Goal: Find specific page/section: Find specific page/section

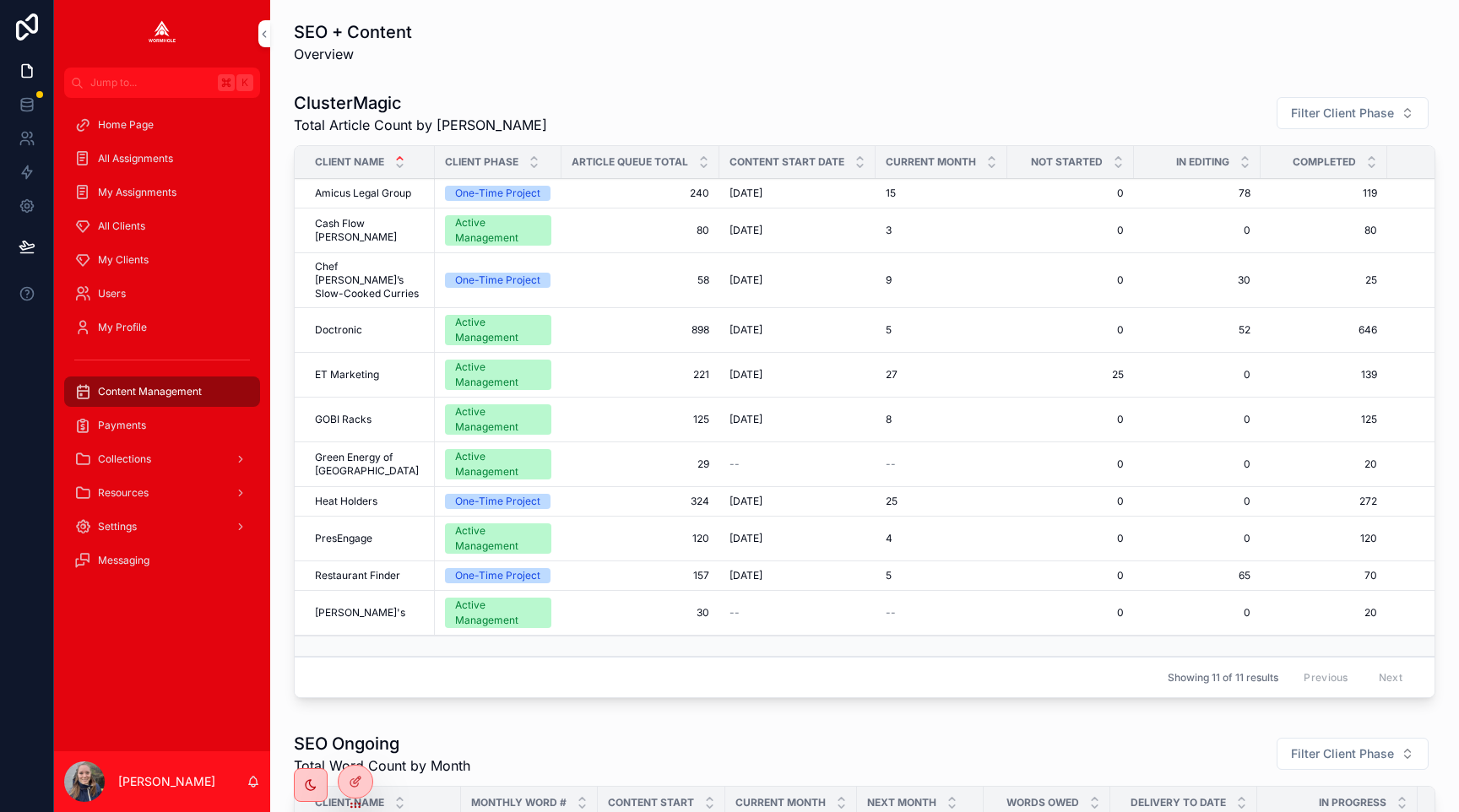
click at [113, 423] on span "Payments" at bounding box center [122, 426] width 48 height 14
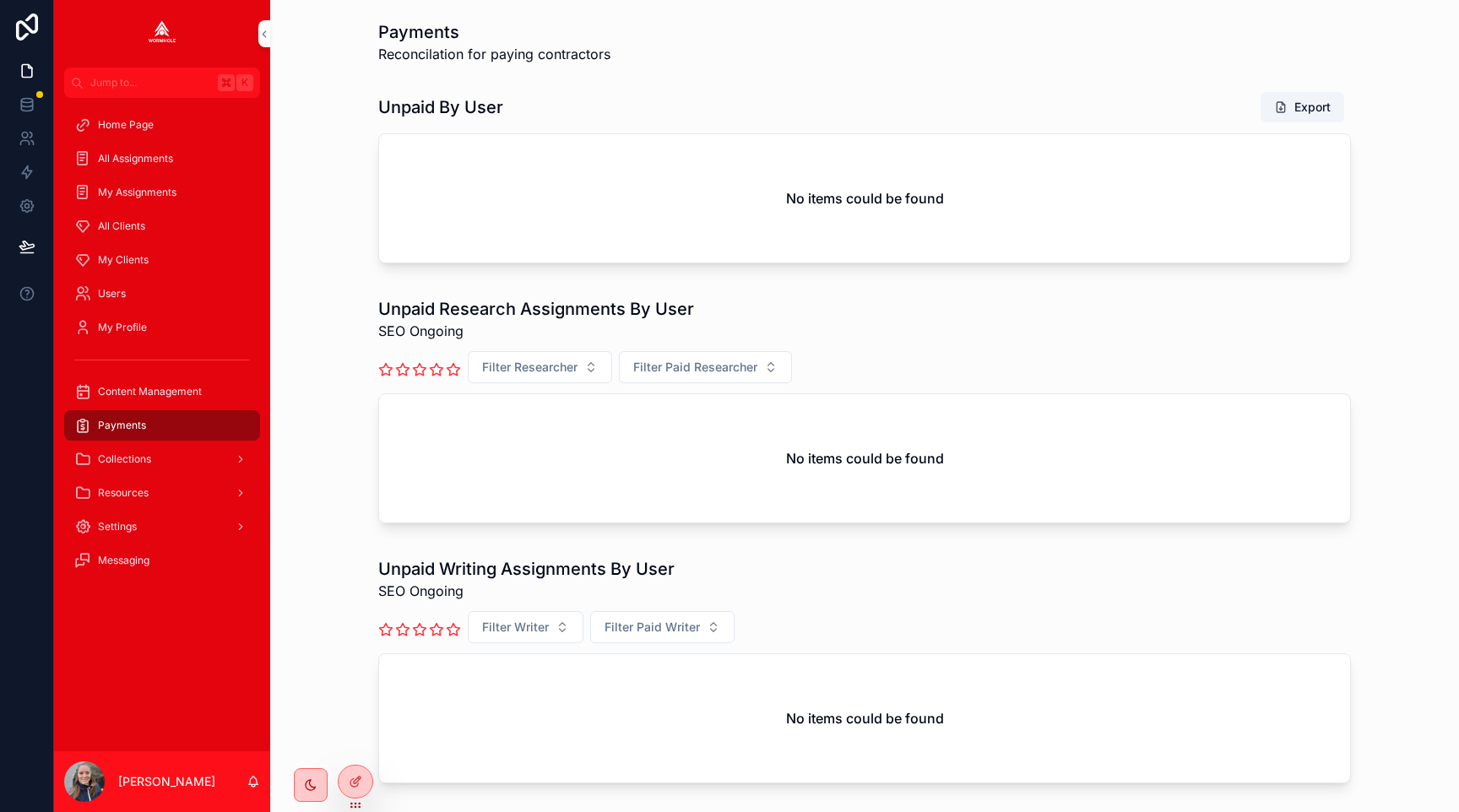
click at [130, 396] on span "Content Management" at bounding box center [150, 392] width 104 height 14
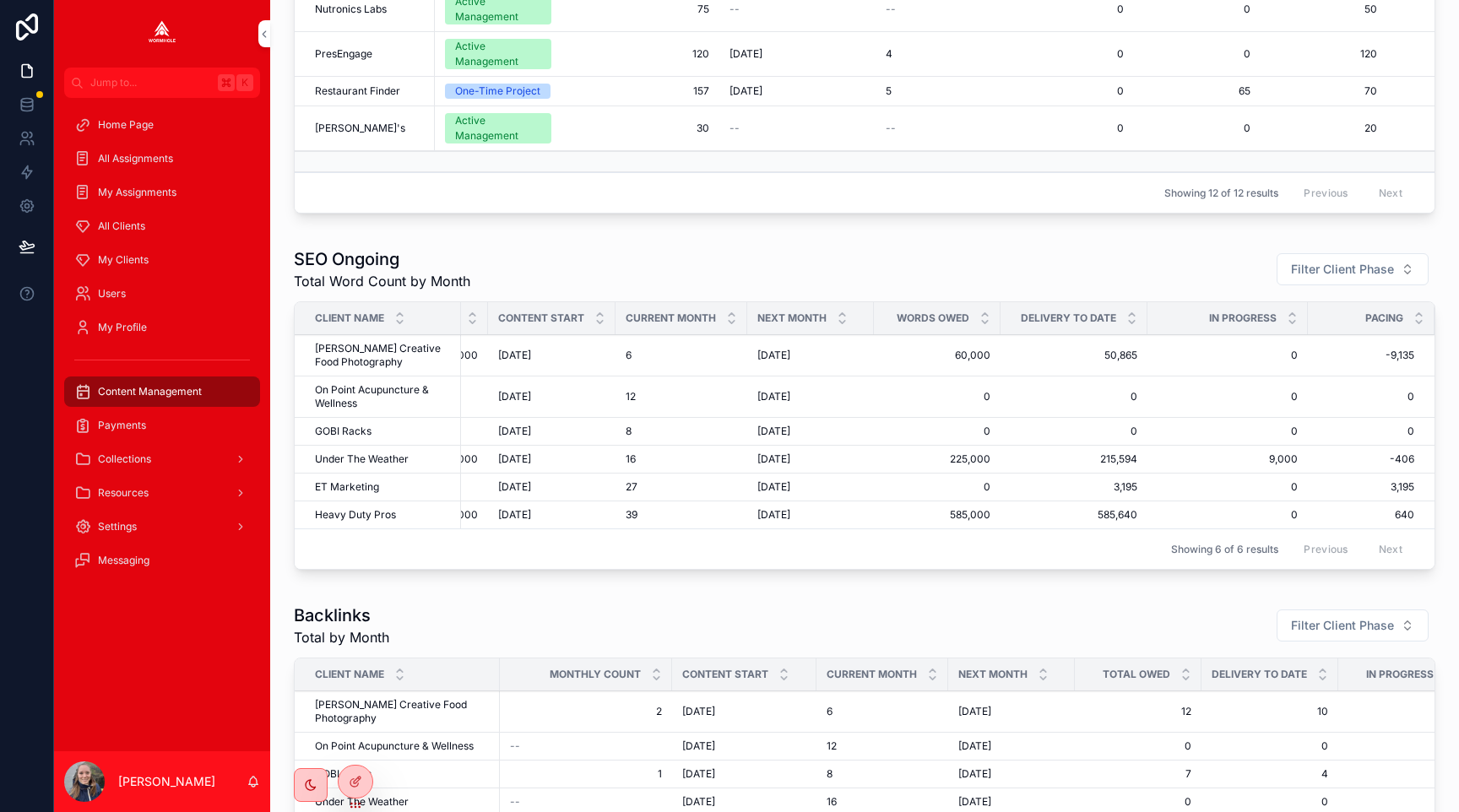
scroll to position [528, 0]
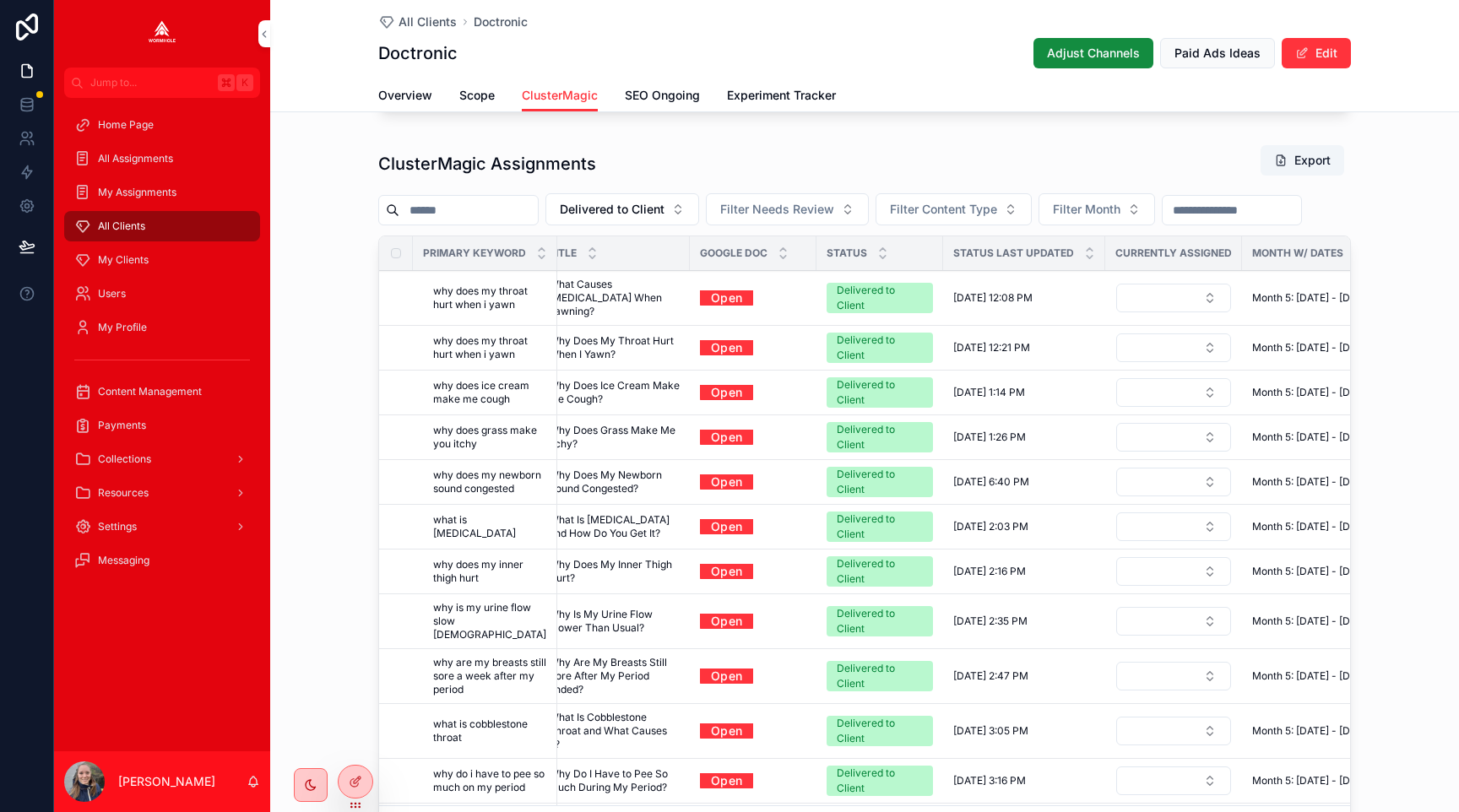
scroll to position [1523, 0]
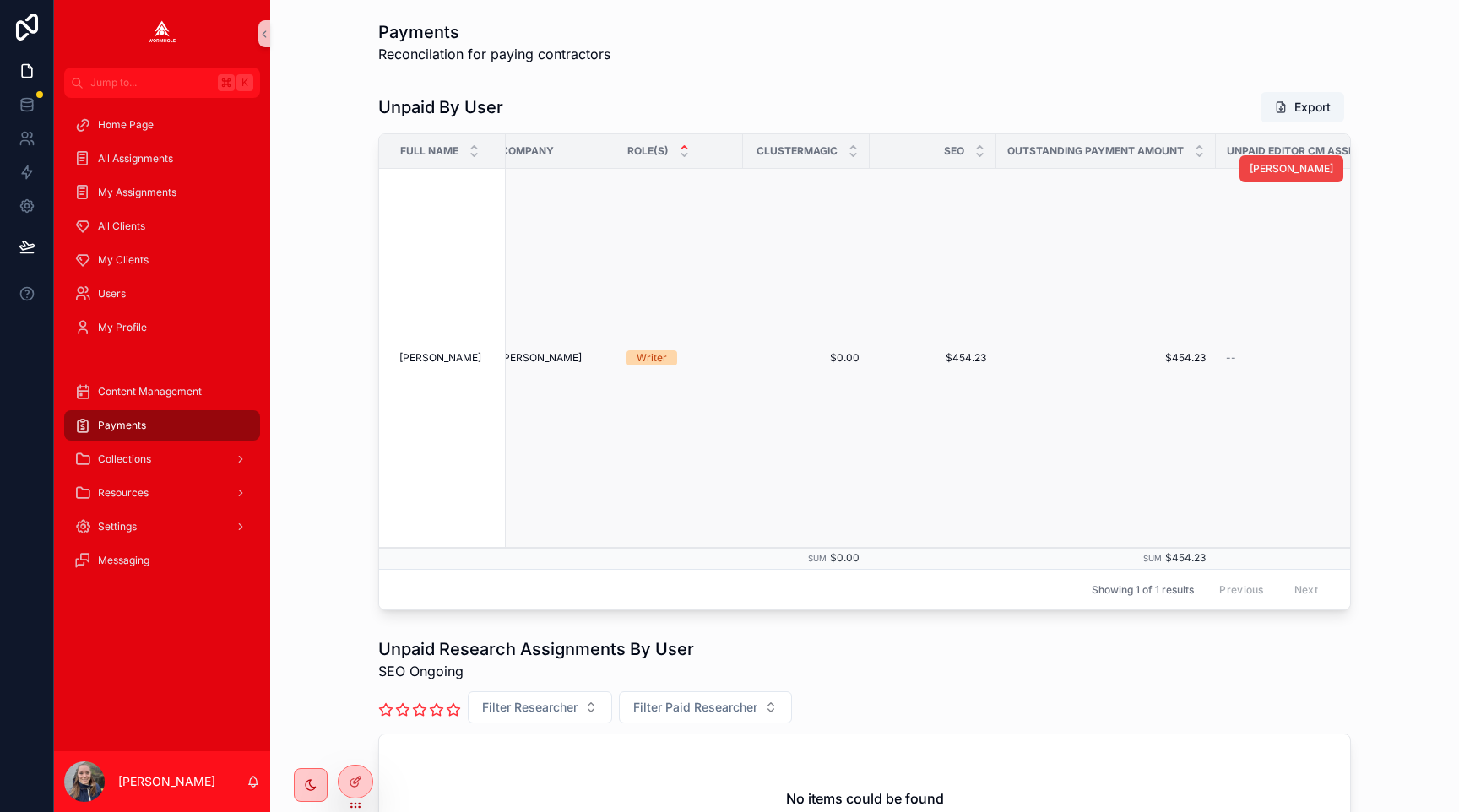
scroll to position [0, 23]
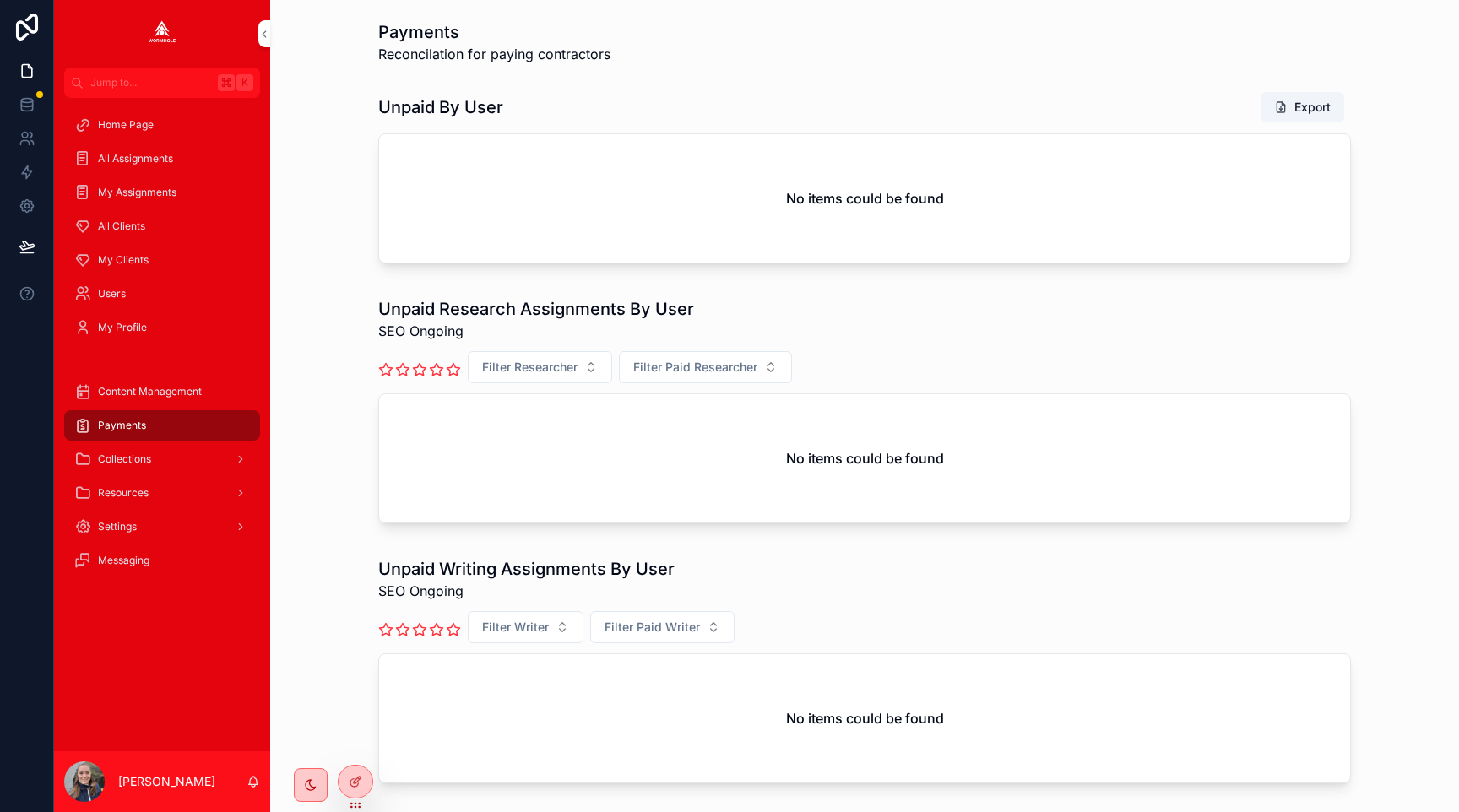
click at [142, 217] on div "All Clients" at bounding box center [162, 226] width 175 height 27
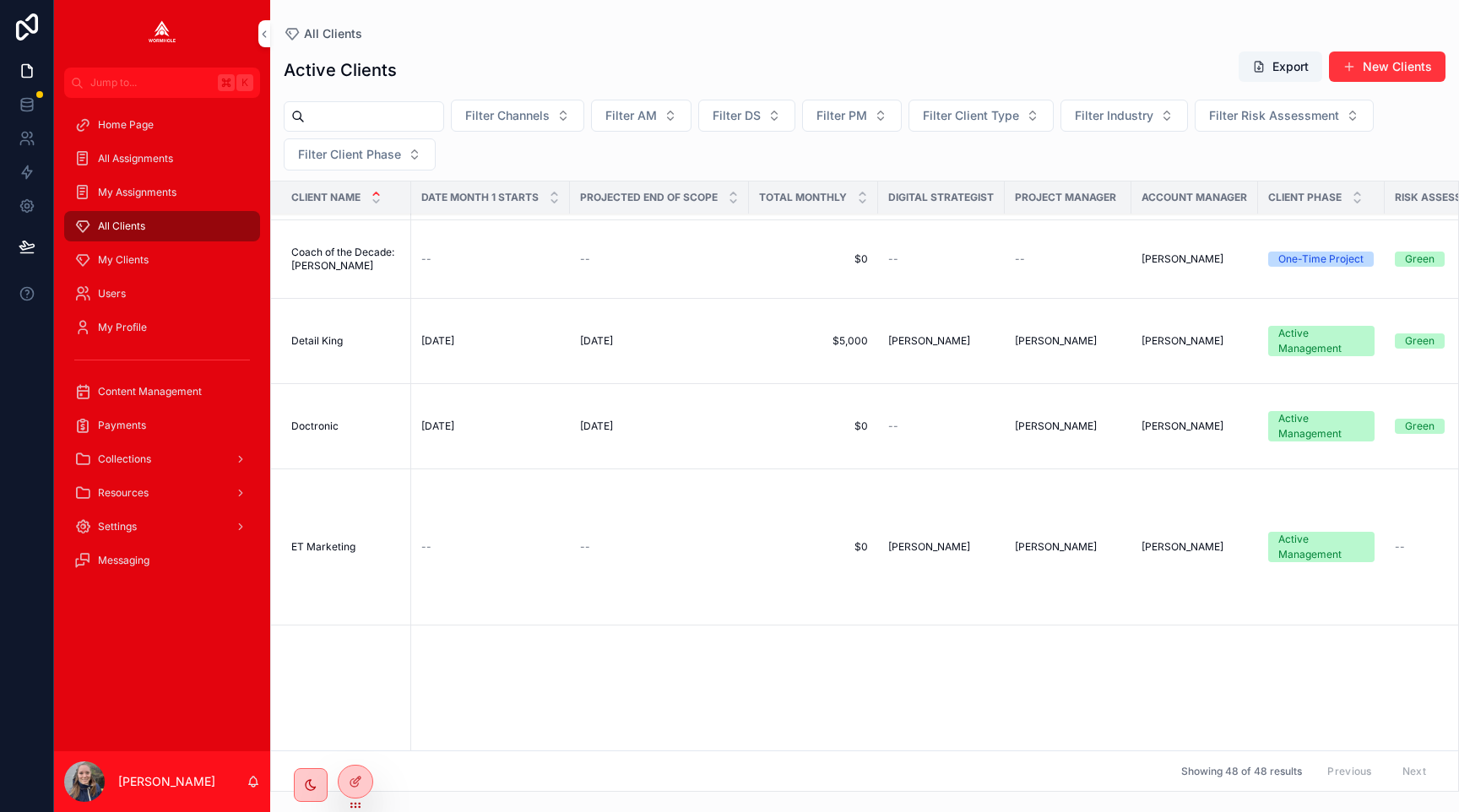
scroll to position [613, 0]
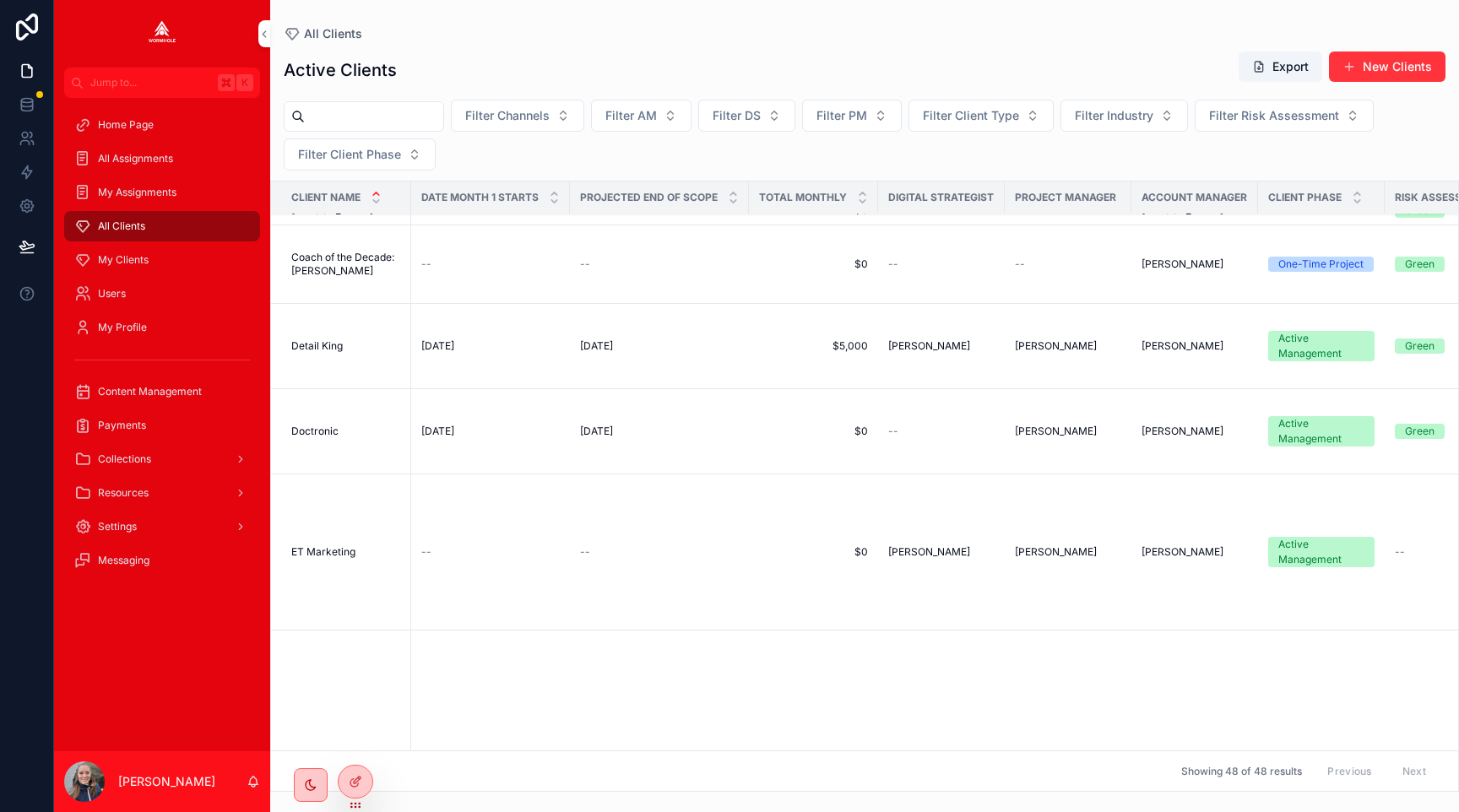
click at [338, 354] on td "Detail King Detail King" at bounding box center [341, 346] width 141 height 85
click at [328, 347] on span "Detail King" at bounding box center [317, 346] width 51 height 14
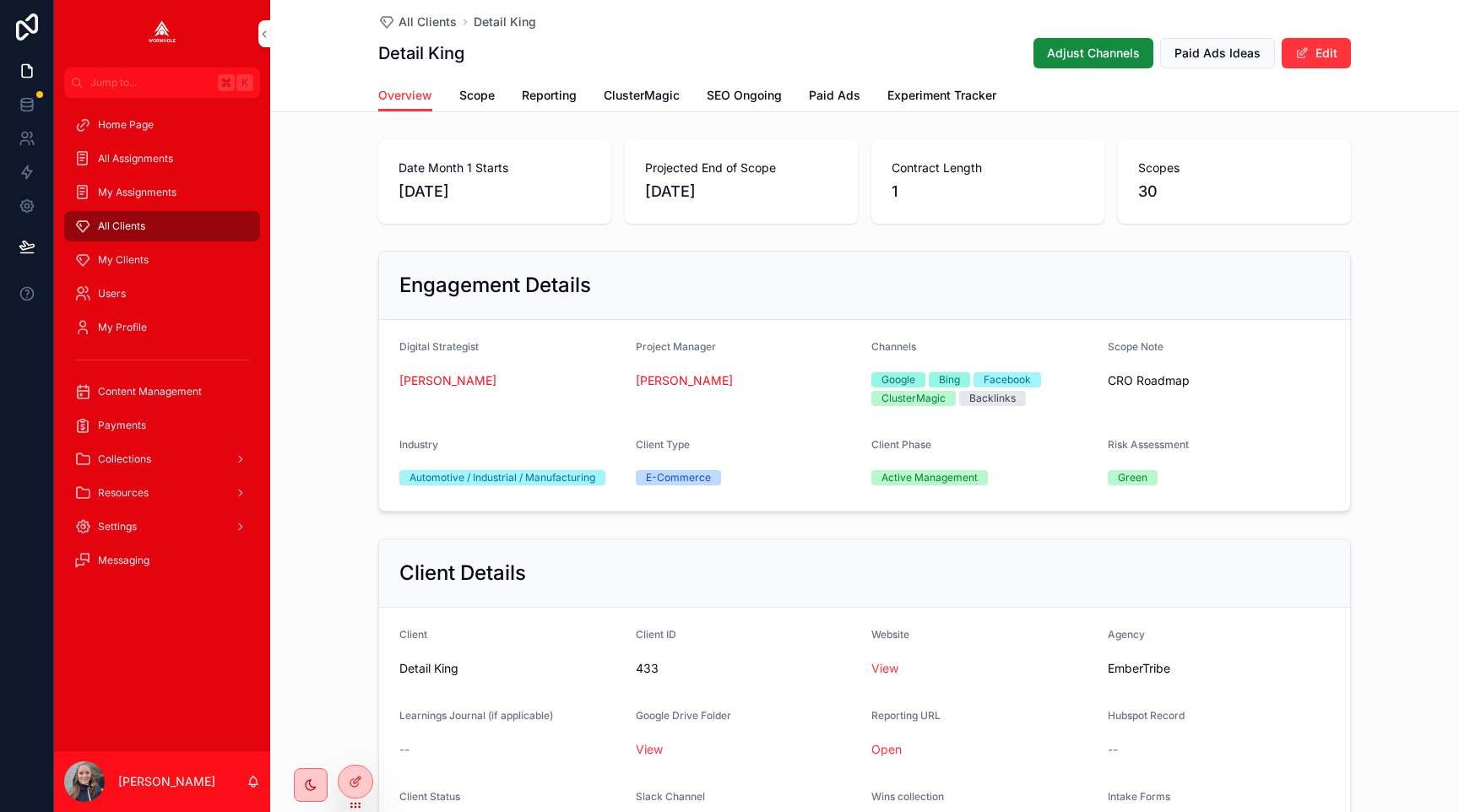
click at [631, 91] on span "ClusterMagic" at bounding box center [642, 95] width 76 height 16
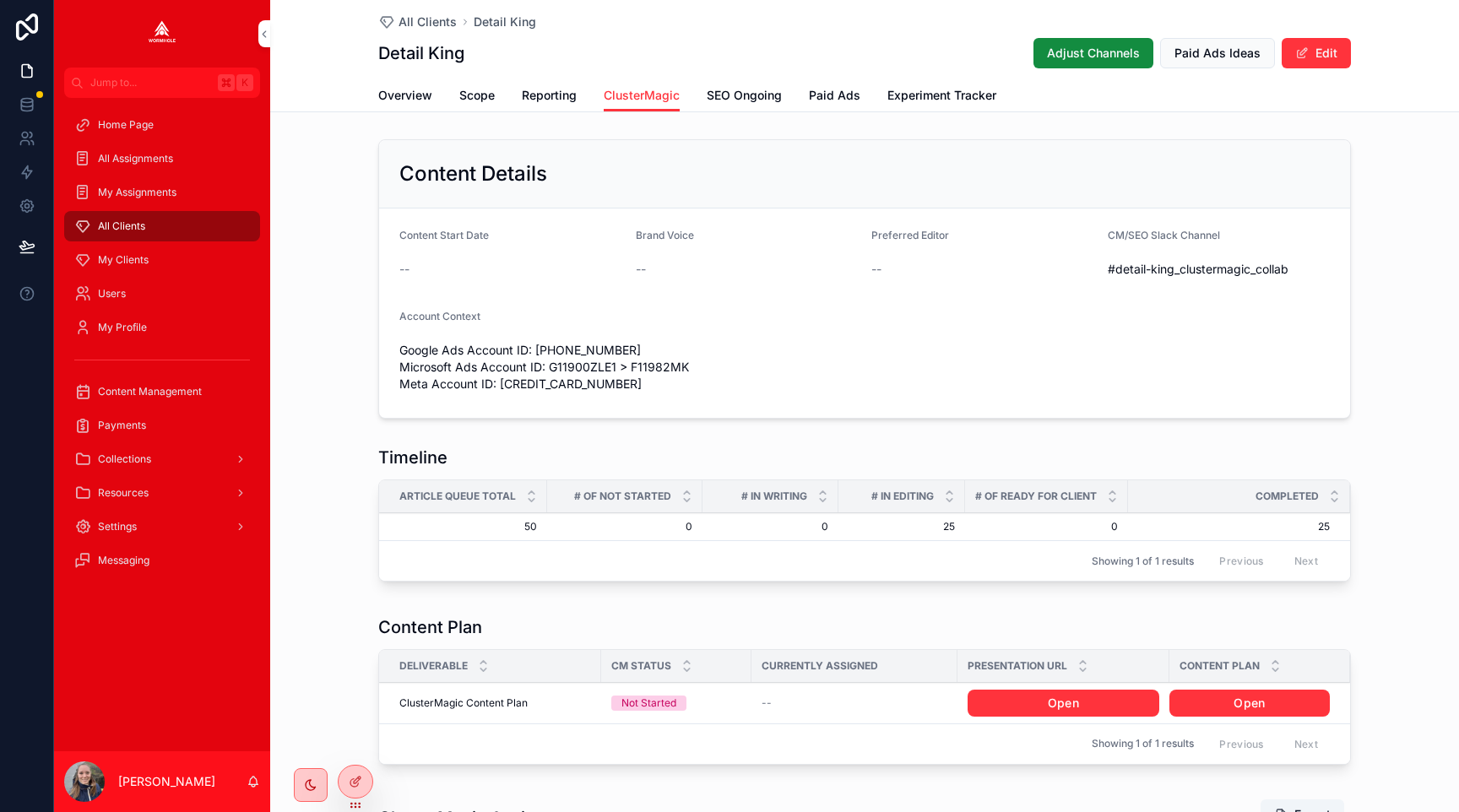
click at [726, 115] on div "All Clients Detail King Detail King Adjust Channels Paid Ads Ideas Edit Cluster…" at bounding box center [864, 810] width 1189 height 1621
click at [719, 88] on span "SEO Ongoing" at bounding box center [744, 95] width 76 height 16
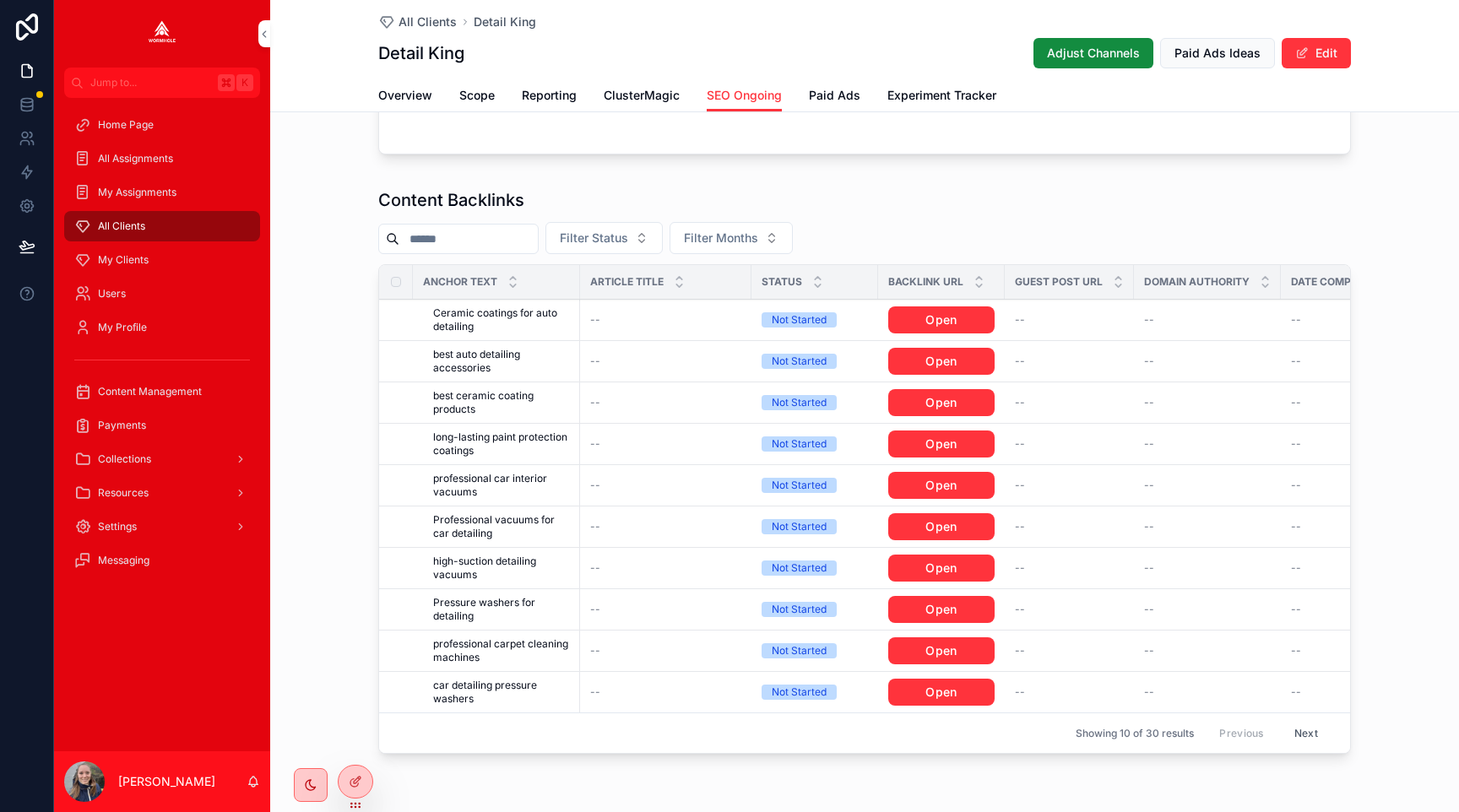
scroll to position [783, 0]
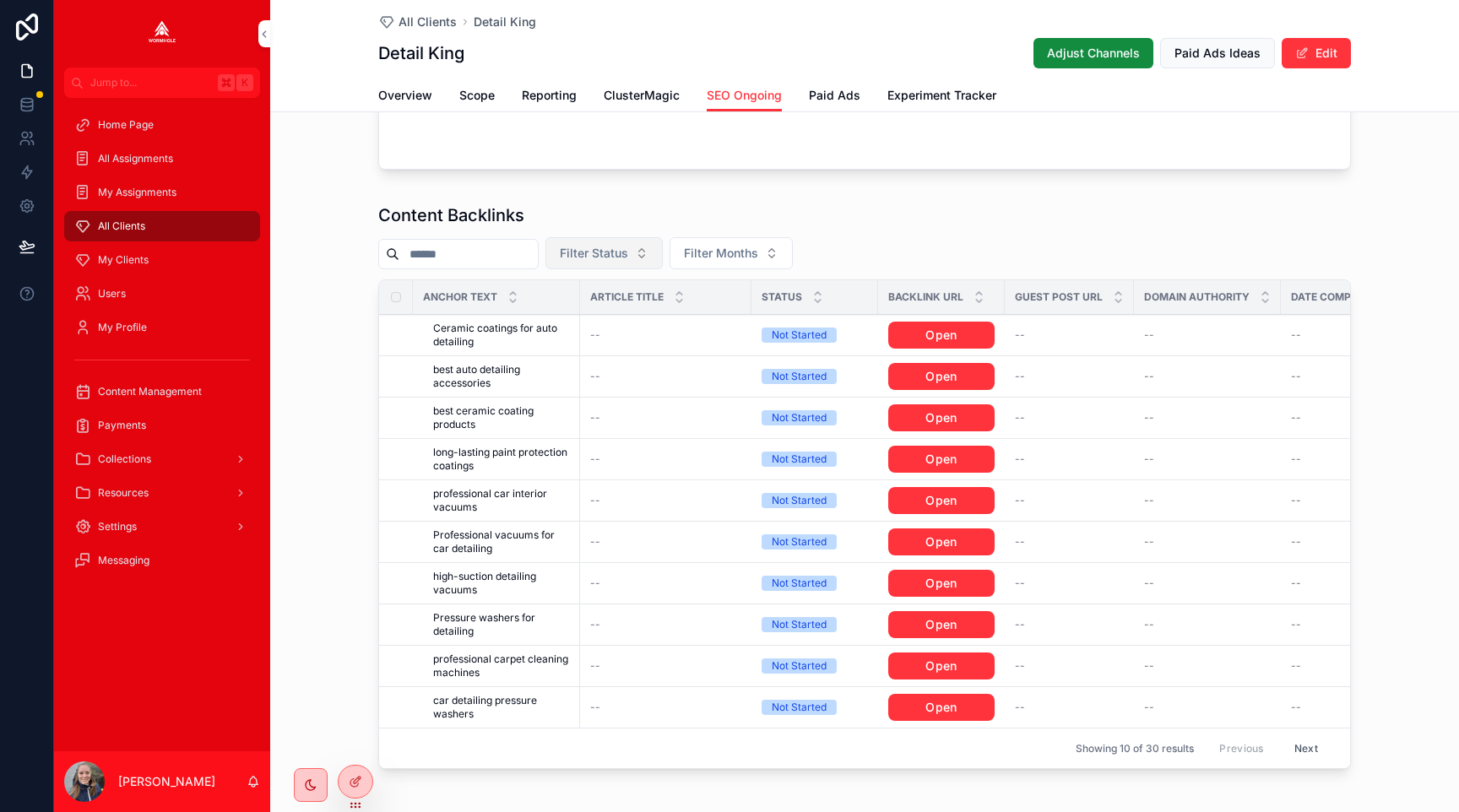
click at [581, 249] on span "Filter Status" at bounding box center [594, 252] width 69 height 16
click at [354, 269] on div "Content Backlinks Filter Status Filter Months Anchor Text Article Title Status …" at bounding box center [864, 489] width 1189 height 586
click at [389, 291] on th "scrollable content" at bounding box center [396, 297] width 34 height 34
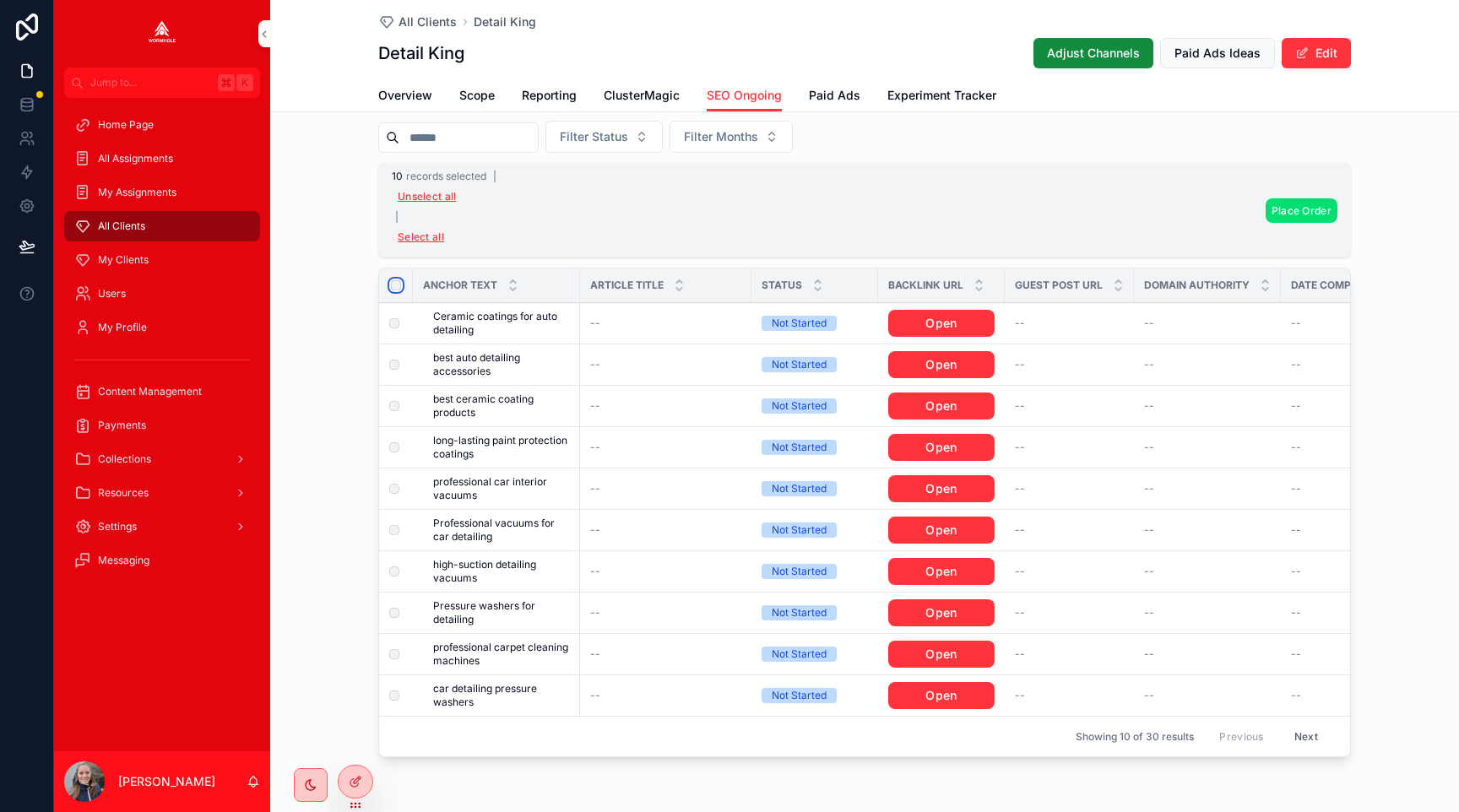
scroll to position [880, 0]
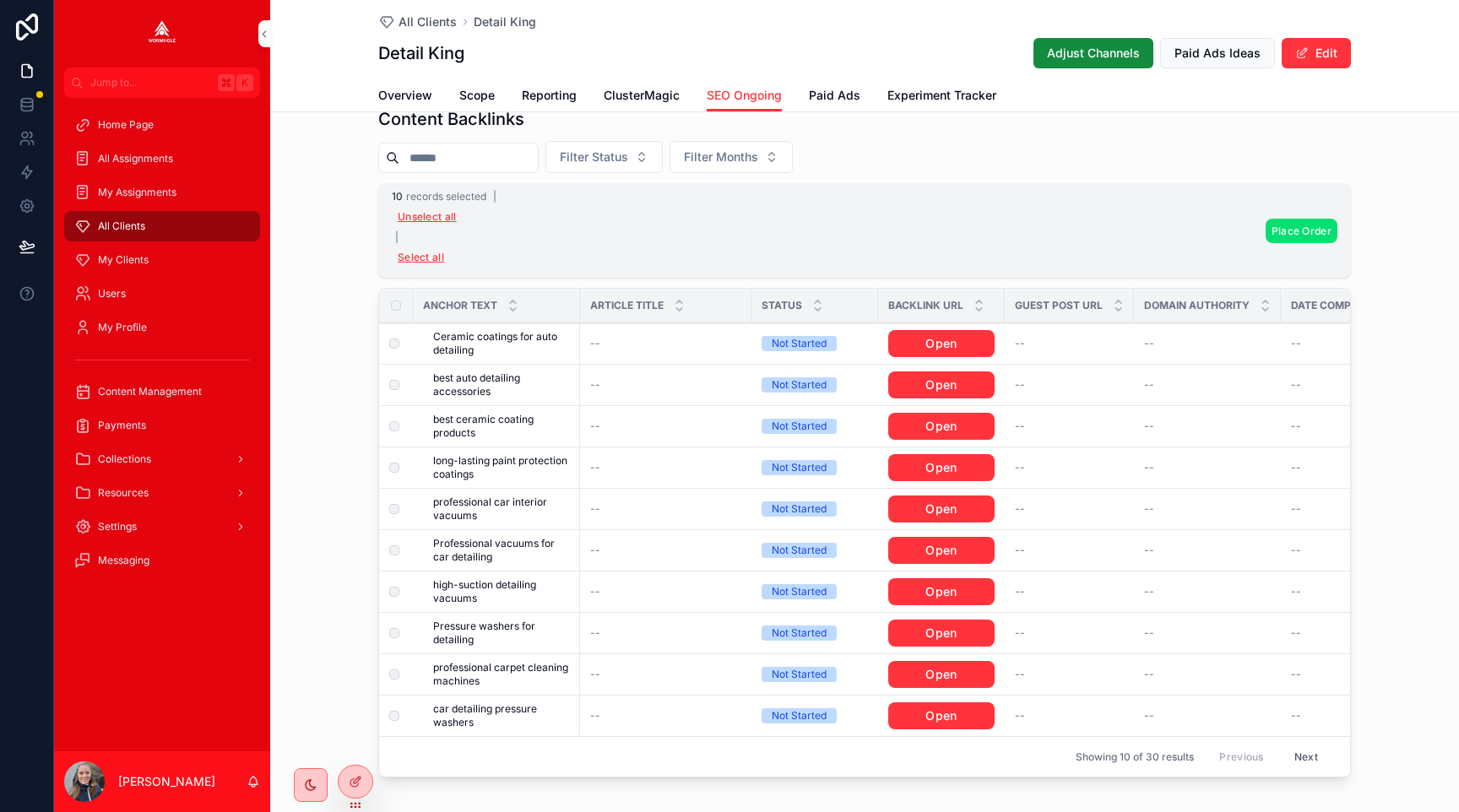
click at [1276, 232] on span "Place Order" at bounding box center [1301, 231] width 60 height 13
click at [1380, 198] on icon "scrollable content" at bounding box center [1384, 199] width 14 height 14
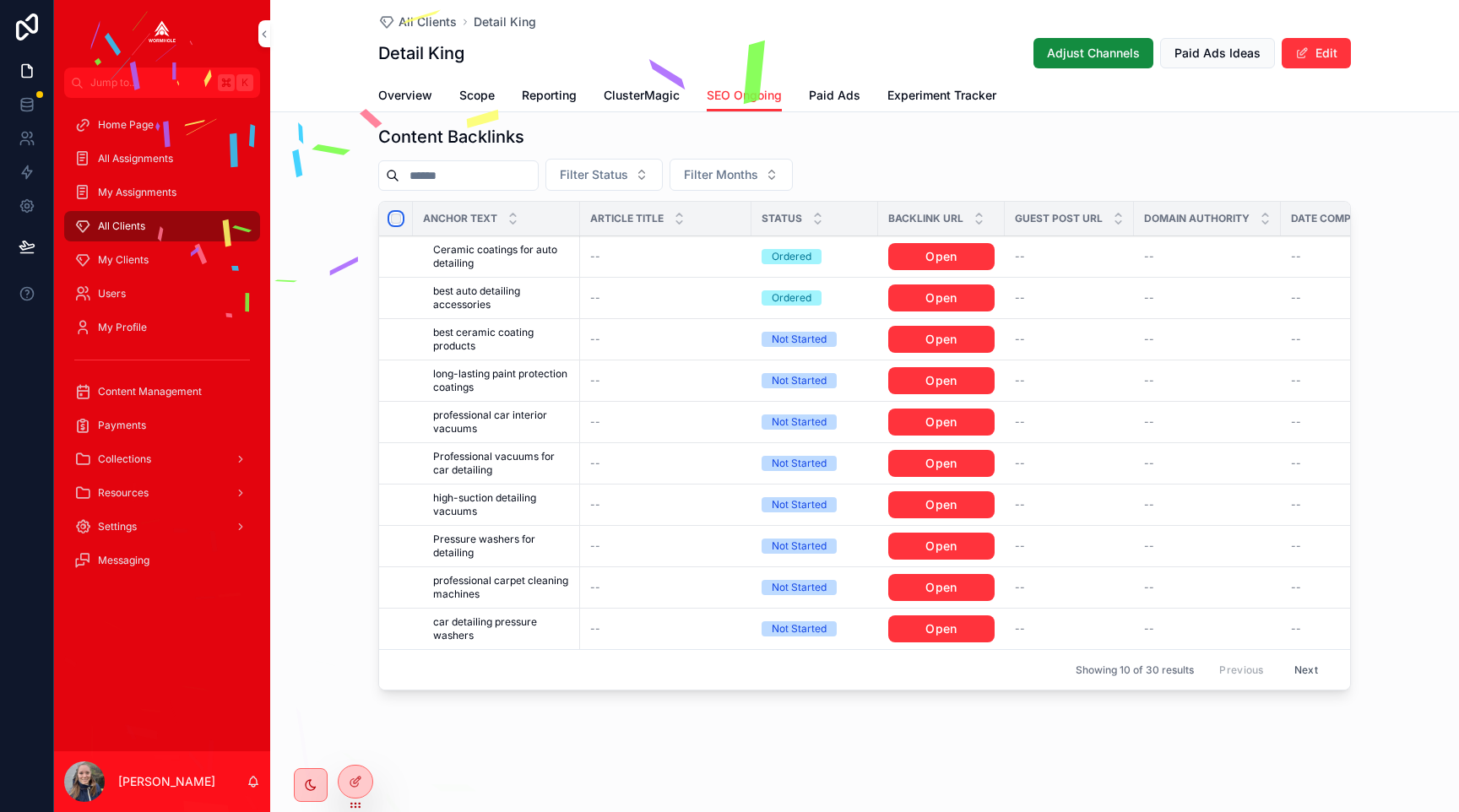
scroll to position [861, 0]
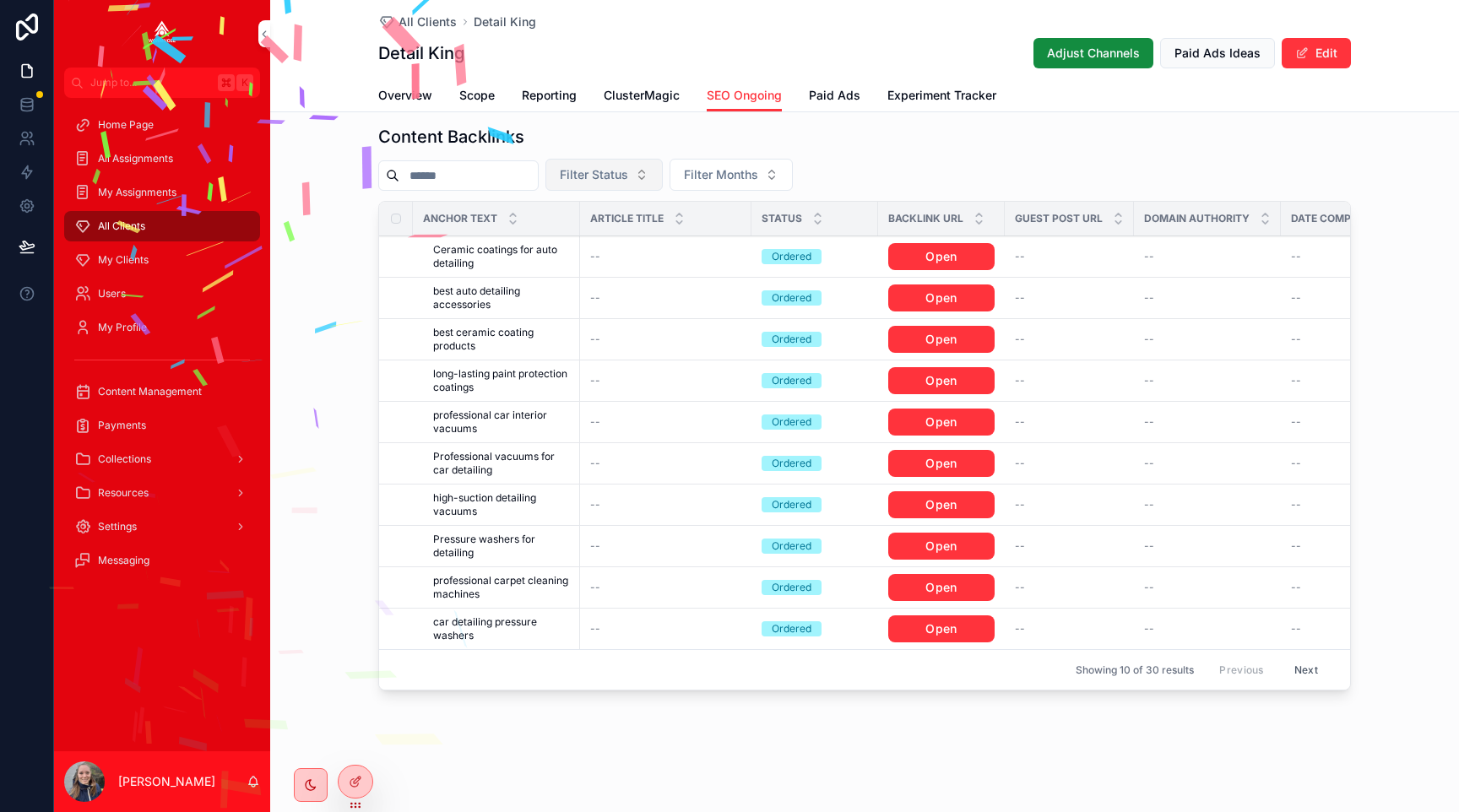
click at [590, 180] on span "Filter Status" at bounding box center [594, 174] width 69 height 16
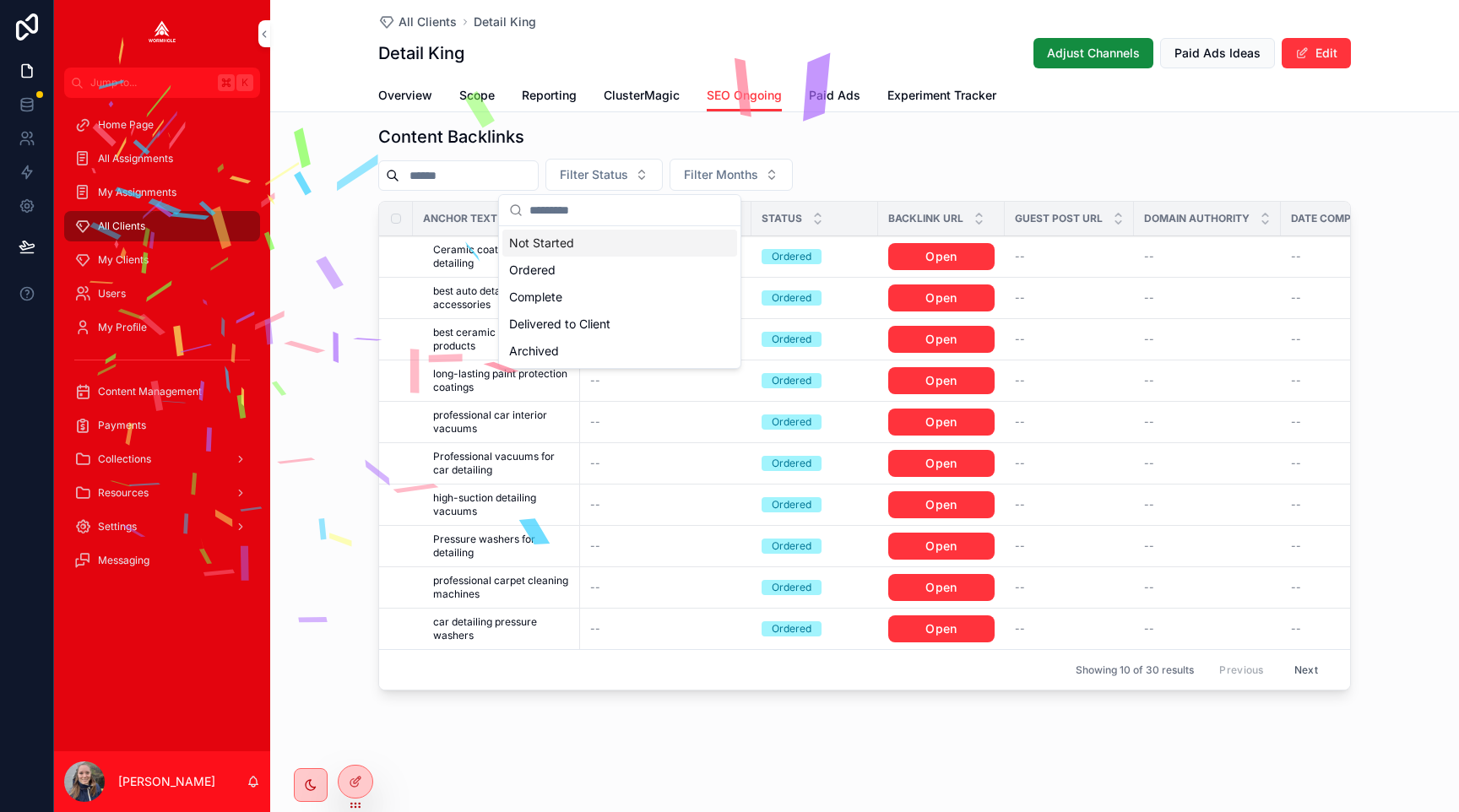
click at [597, 246] on div "Not Started" at bounding box center [620, 243] width 234 height 27
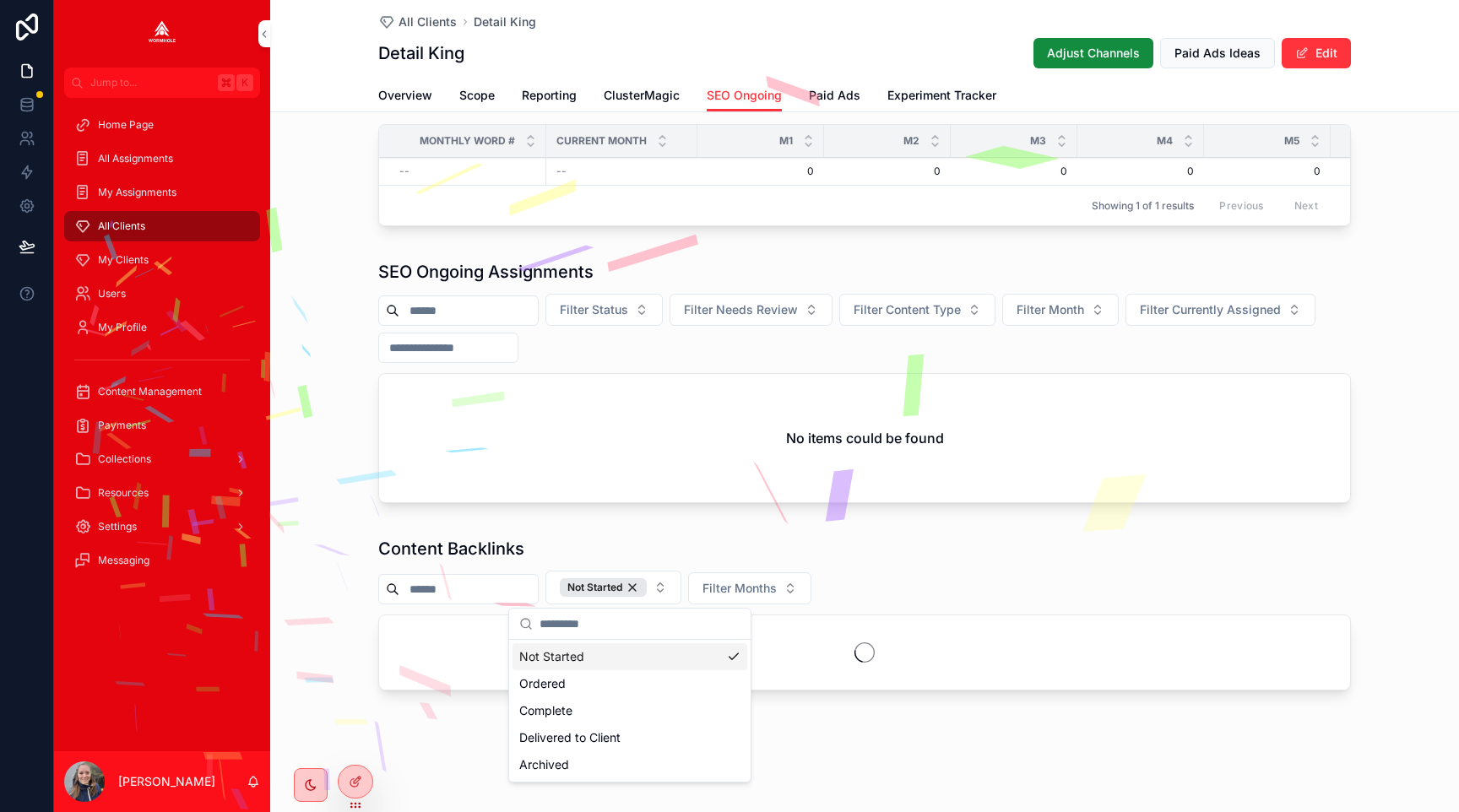
scroll to position [861, 0]
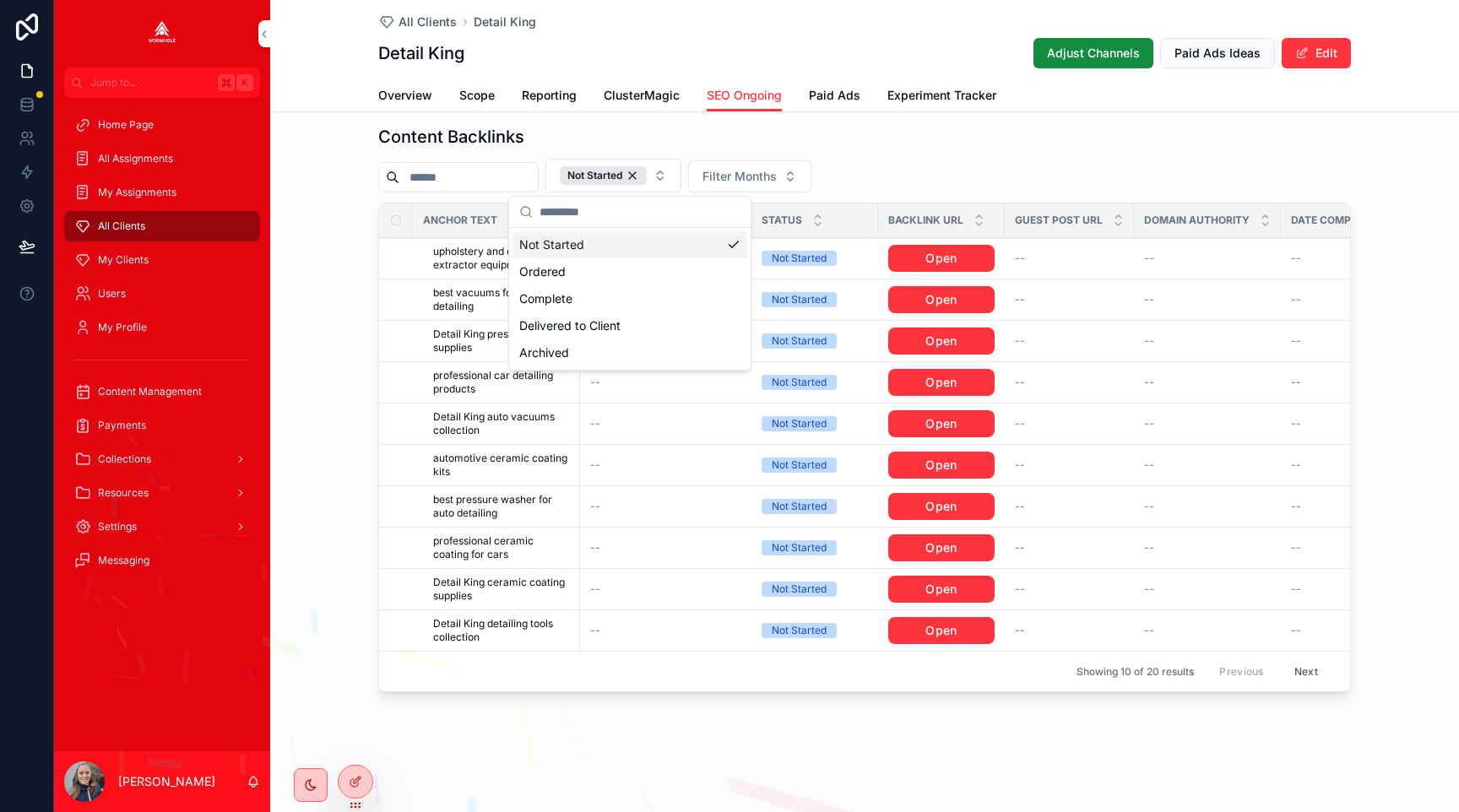
click at [324, 373] on div "Content Backlinks Not Started Filter Months Anchor Text Article Title Status Ba…" at bounding box center [864, 411] width 1189 height 587
click at [393, 226] on th "scrollable content" at bounding box center [396, 219] width 34 height 34
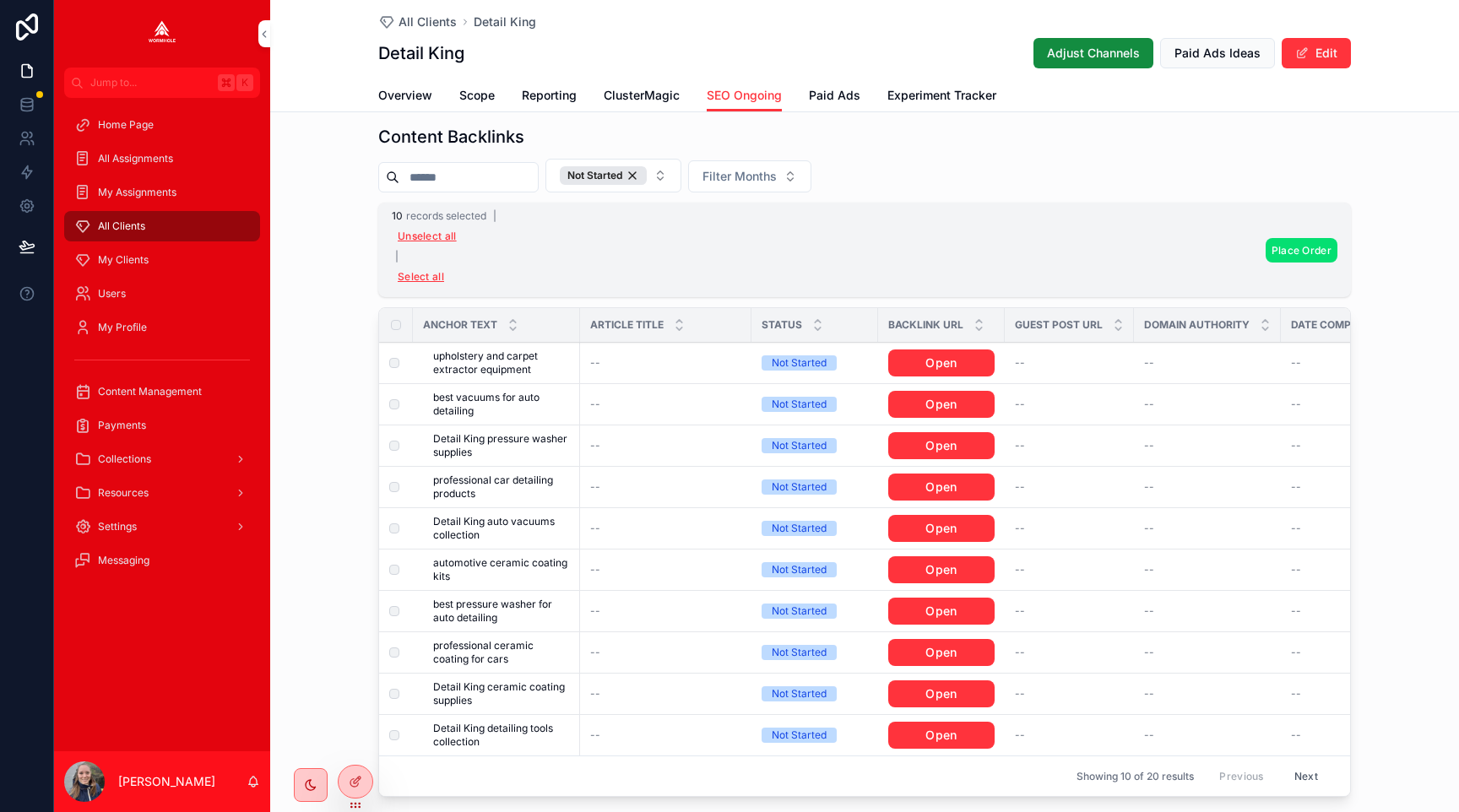
click at [1291, 252] on span "Place Order" at bounding box center [1301, 250] width 60 height 13
click at [1383, 212] on icon "scrollable content" at bounding box center [1384, 218] width 14 height 14
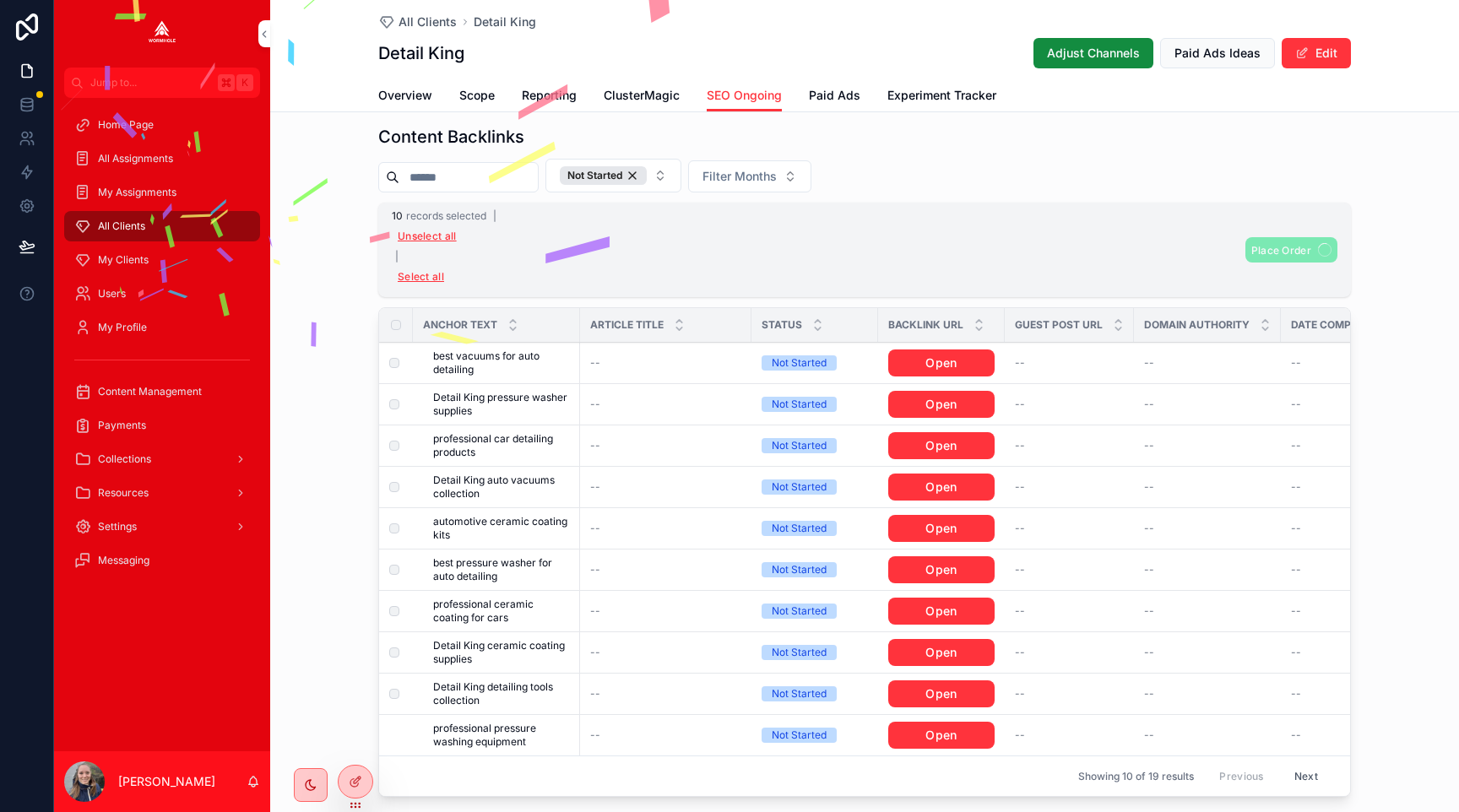
click at [414, 238] on button "Unselect all" at bounding box center [427, 236] width 71 height 27
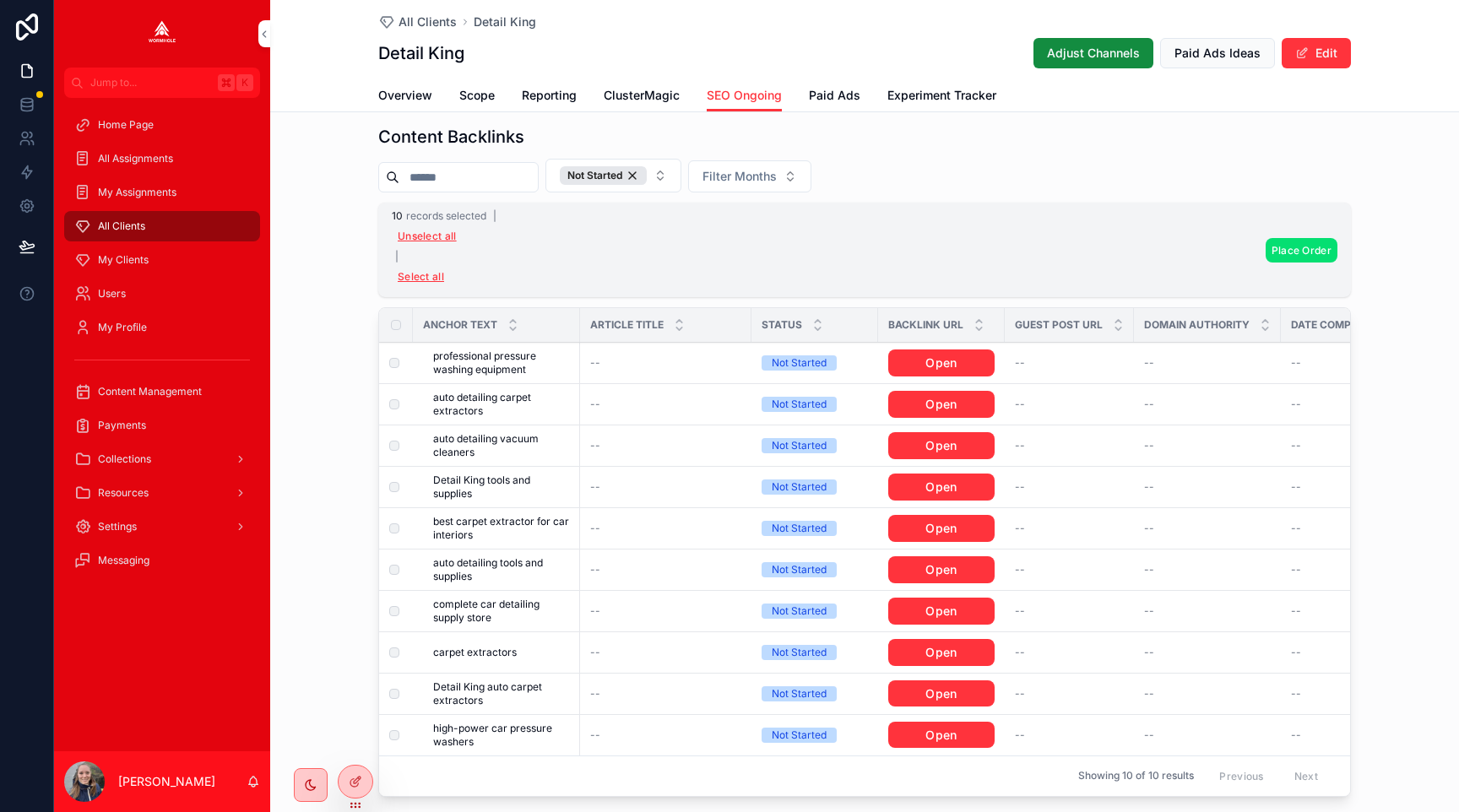
click at [1303, 252] on span "Place Order" at bounding box center [1301, 250] width 60 height 13
click at [1389, 212] on icon "scrollable content" at bounding box center [1384, 218] width 14 height 14
click at [675, 178] on button "Not Started" at bounding box center [614, 175] width 136 height 34
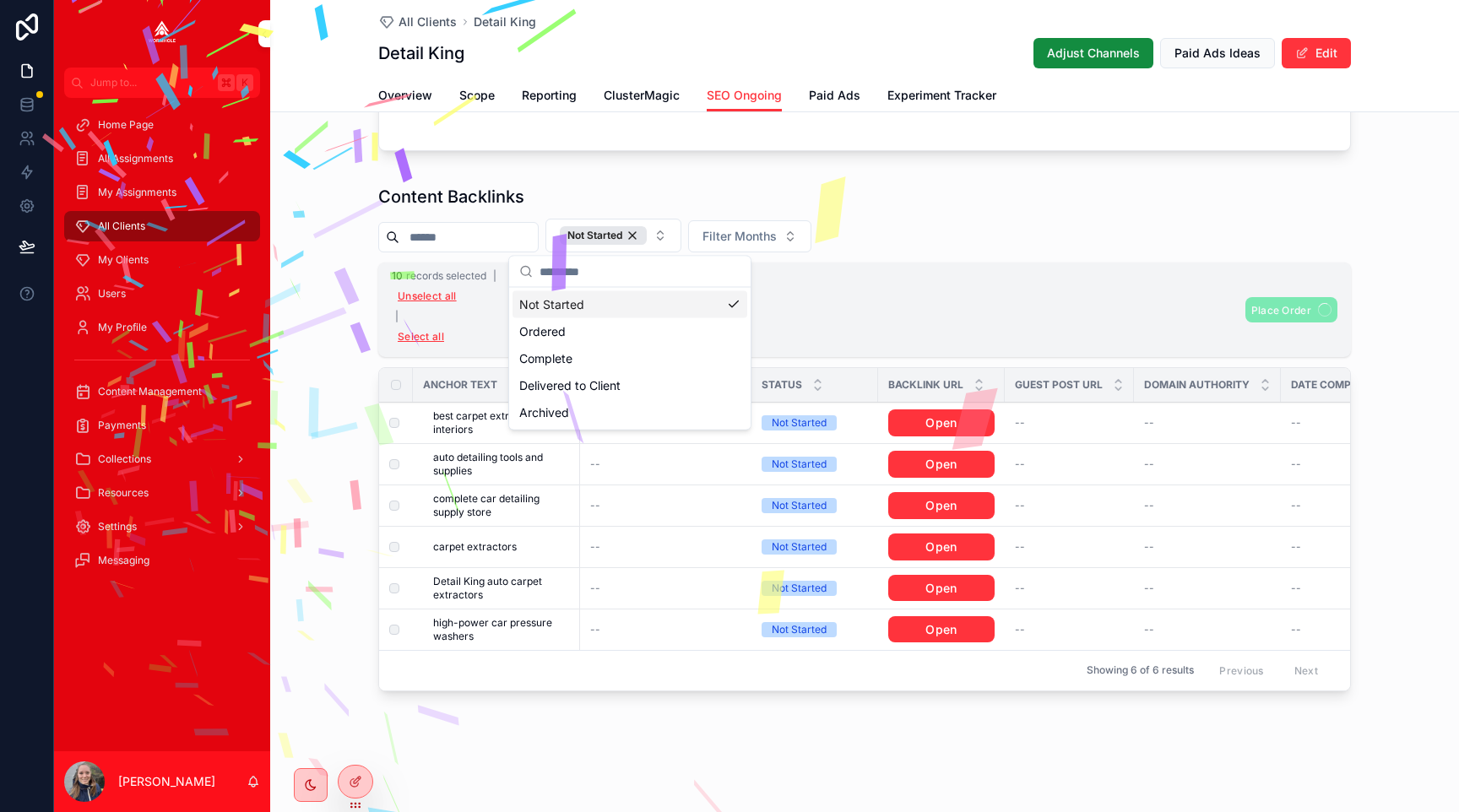
click at [651, 196] on div "Content Backlinks" at bounding box center [864, 196] width 973 height 23
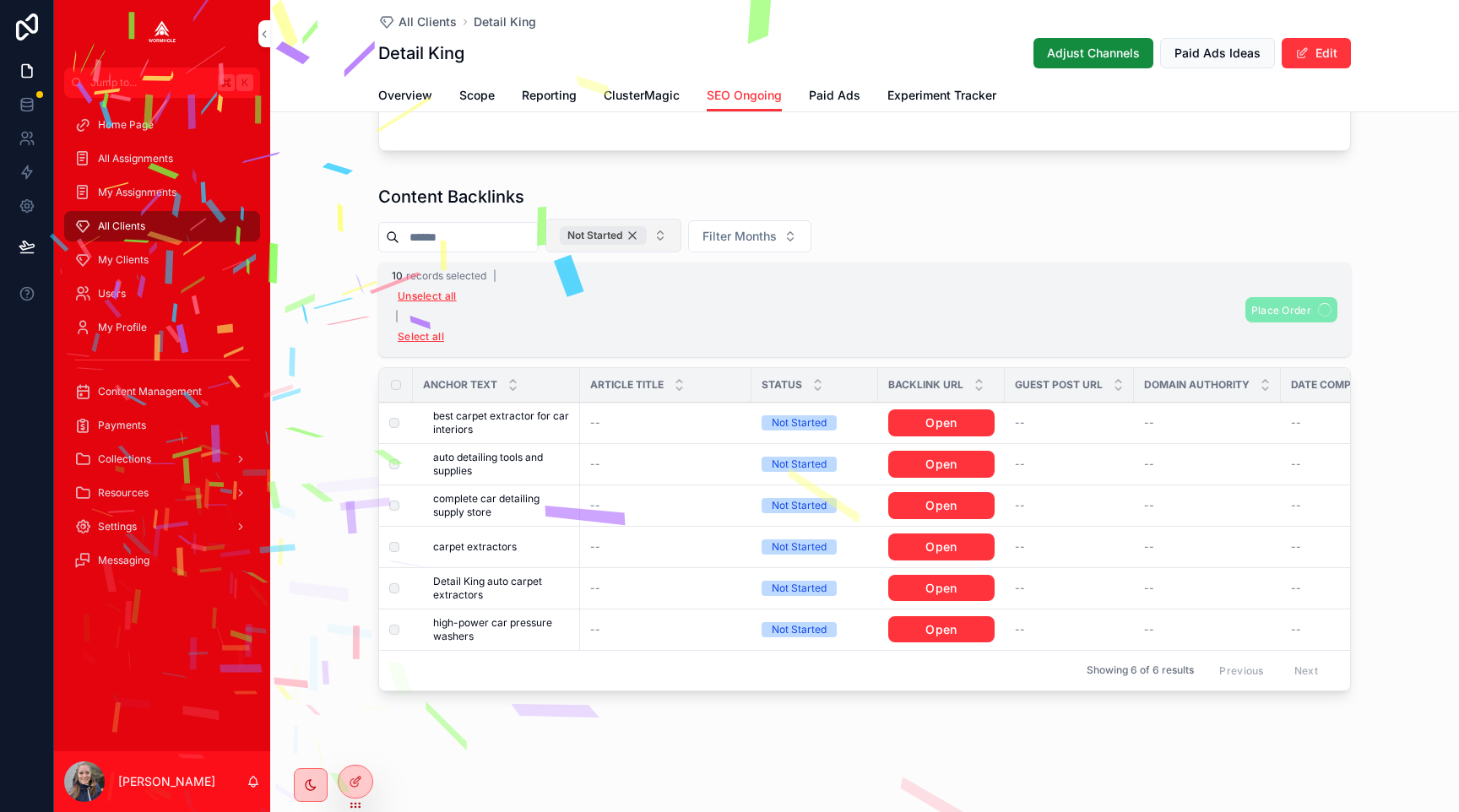
click at [650, 227] on div "Content Details Monthly Word Count (from Scope) -- Monthly Backlink Count -- Co…" at bounding box center [864, 17] width 1189 height 1374
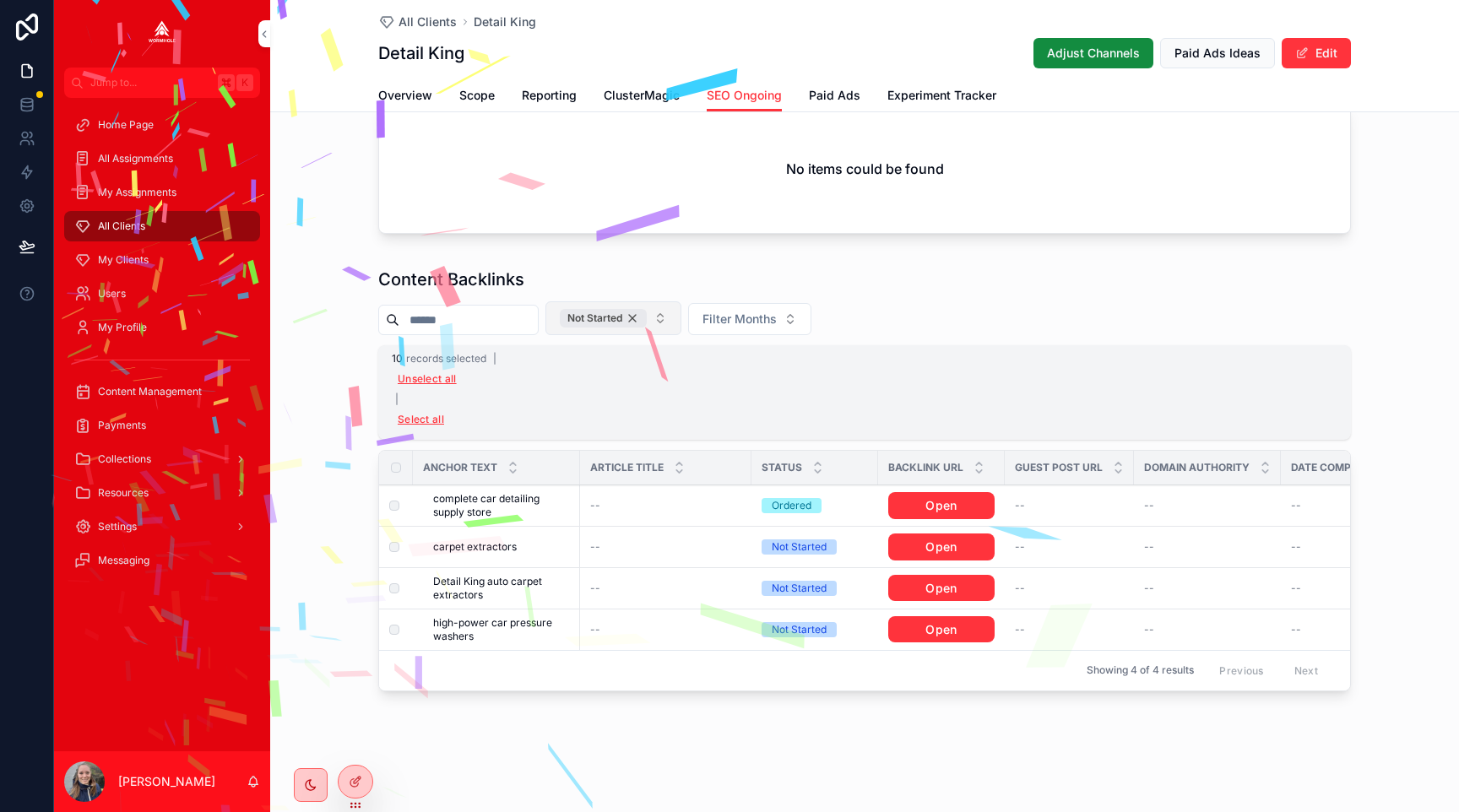
click at [647, 318] on div "Not Started" at bounding box center [603, 318] width 87 height 18
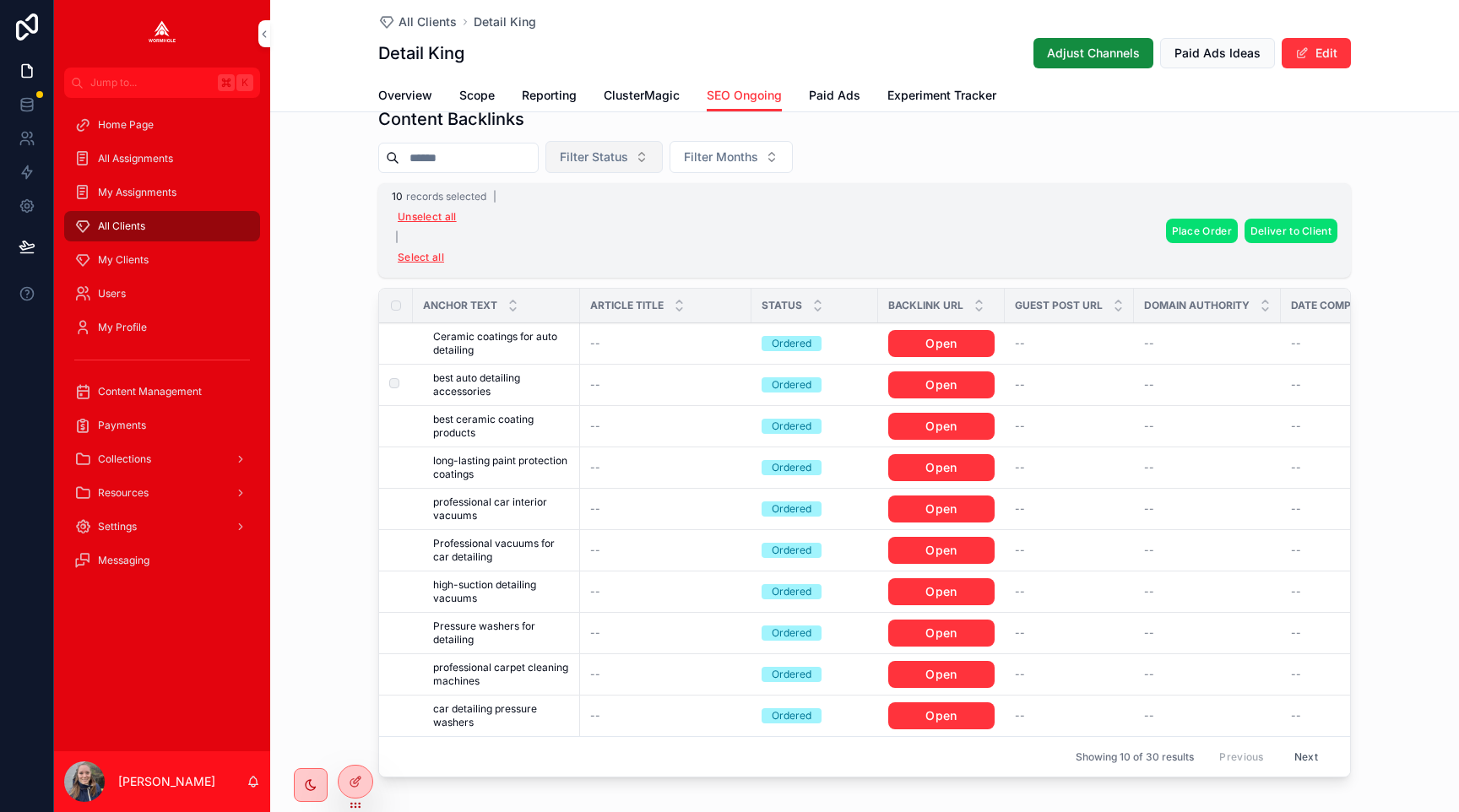
scroll to position [888, 0]
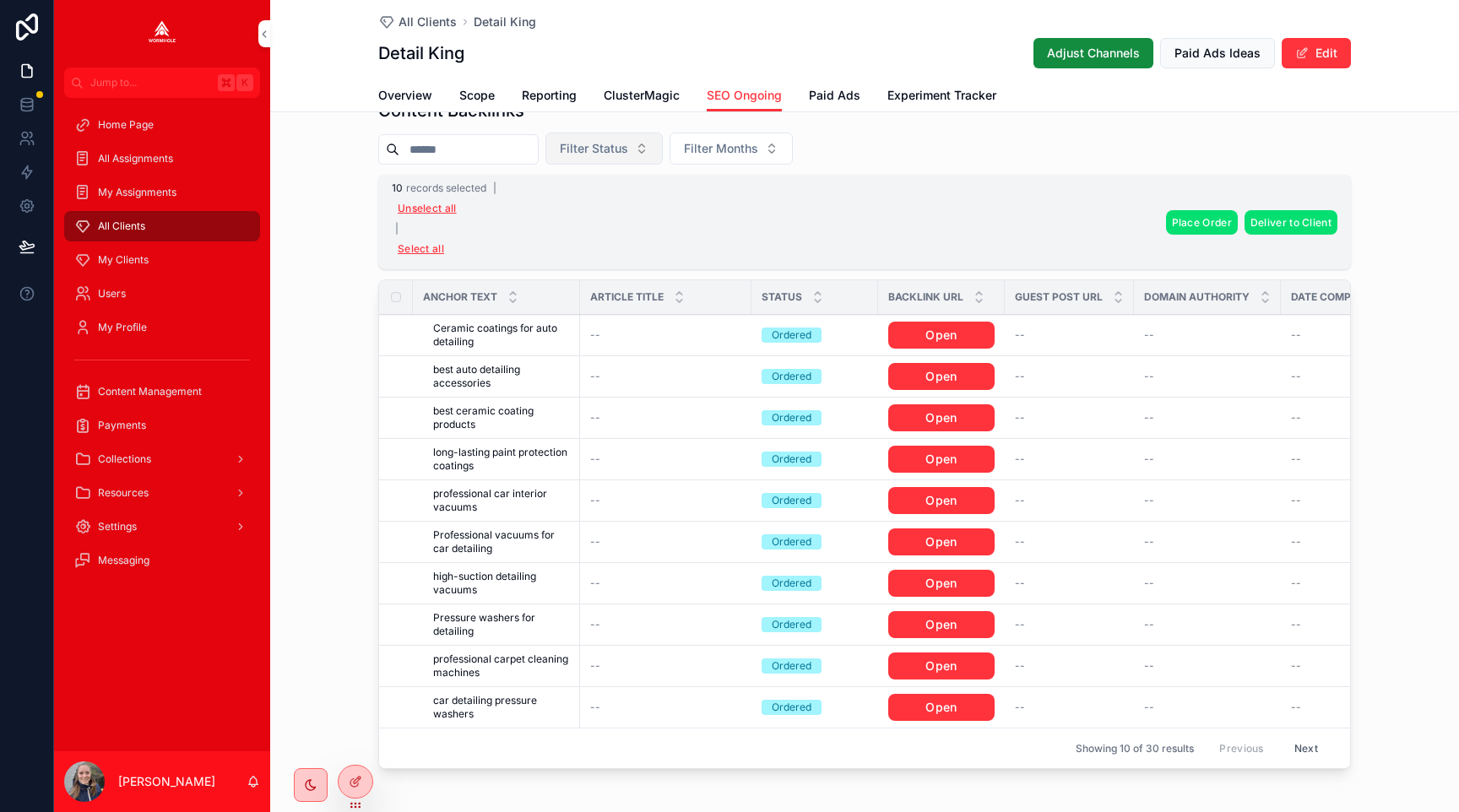
click at [424, 206] on button "Unselect all" at bounding box center [427, 208] width 71 height 27
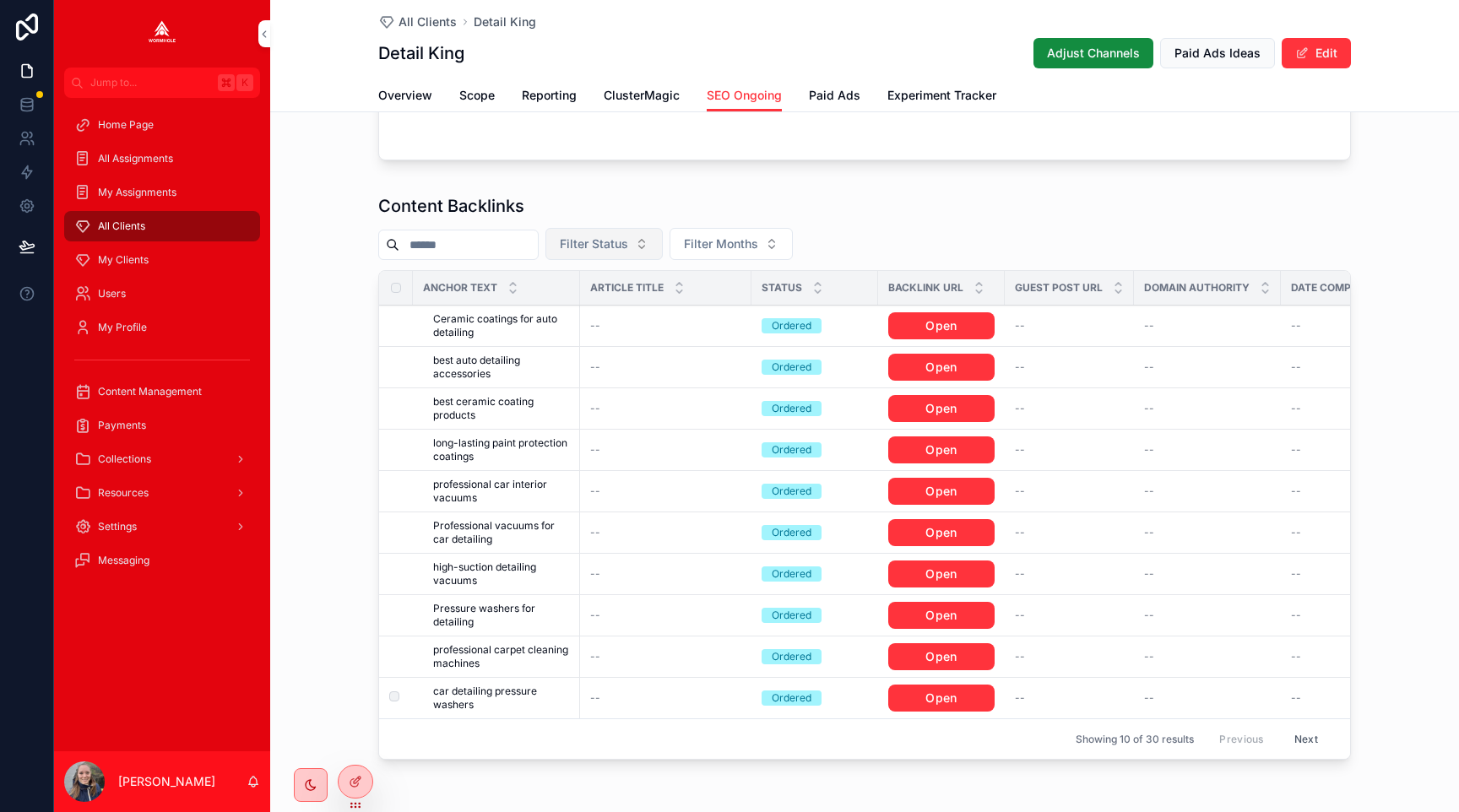
scroll to position [761, 0]
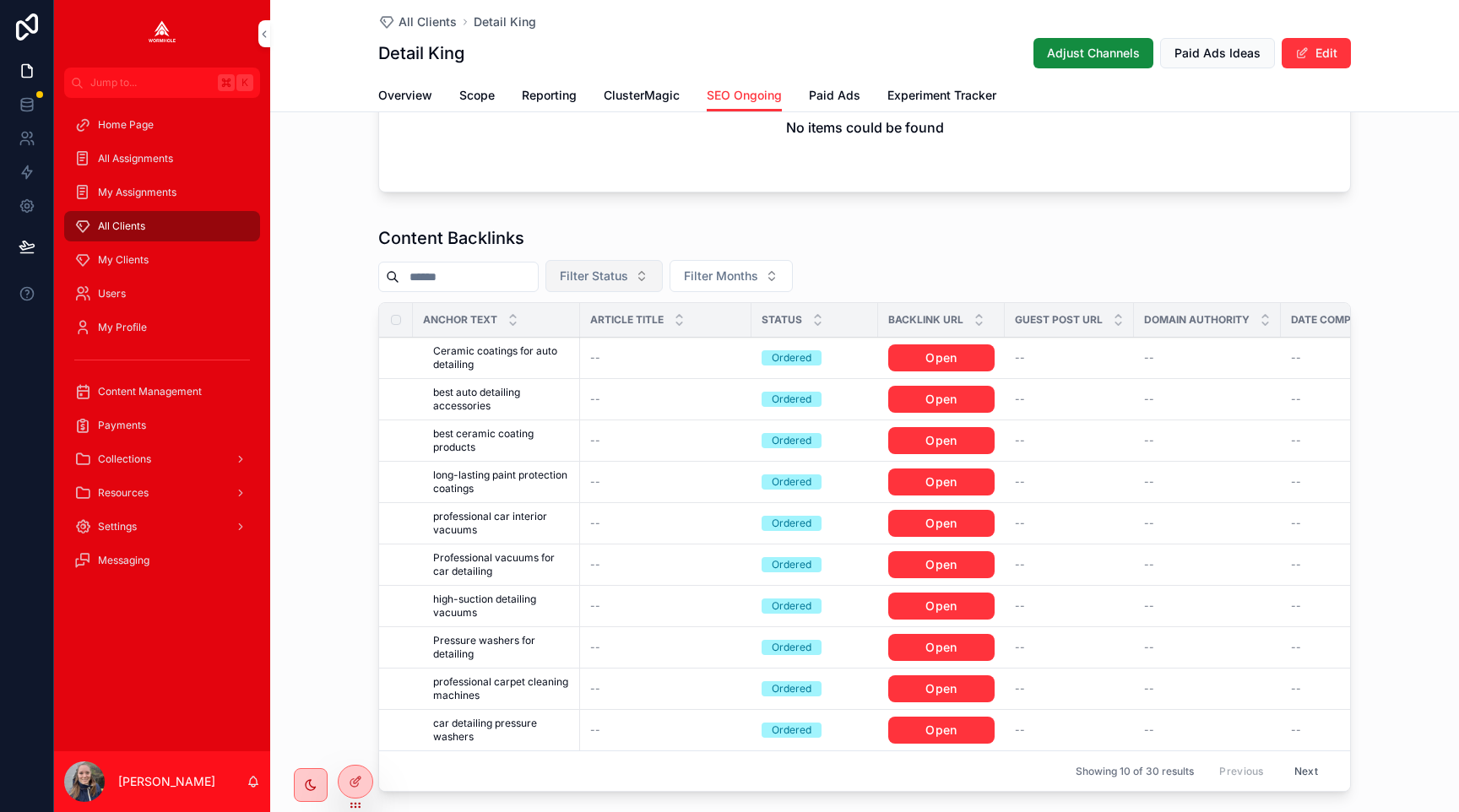
click at [634, 263] on button "Filter Status" at bounding box center [604, 276] width 117 height 32
click at [329, 272] on div "Content Backlinks Filter Status Filter Months Anchor Text Article Title Status …" at bounding box center [864, 512] width 1189 height 586
